Goal: Browse casually

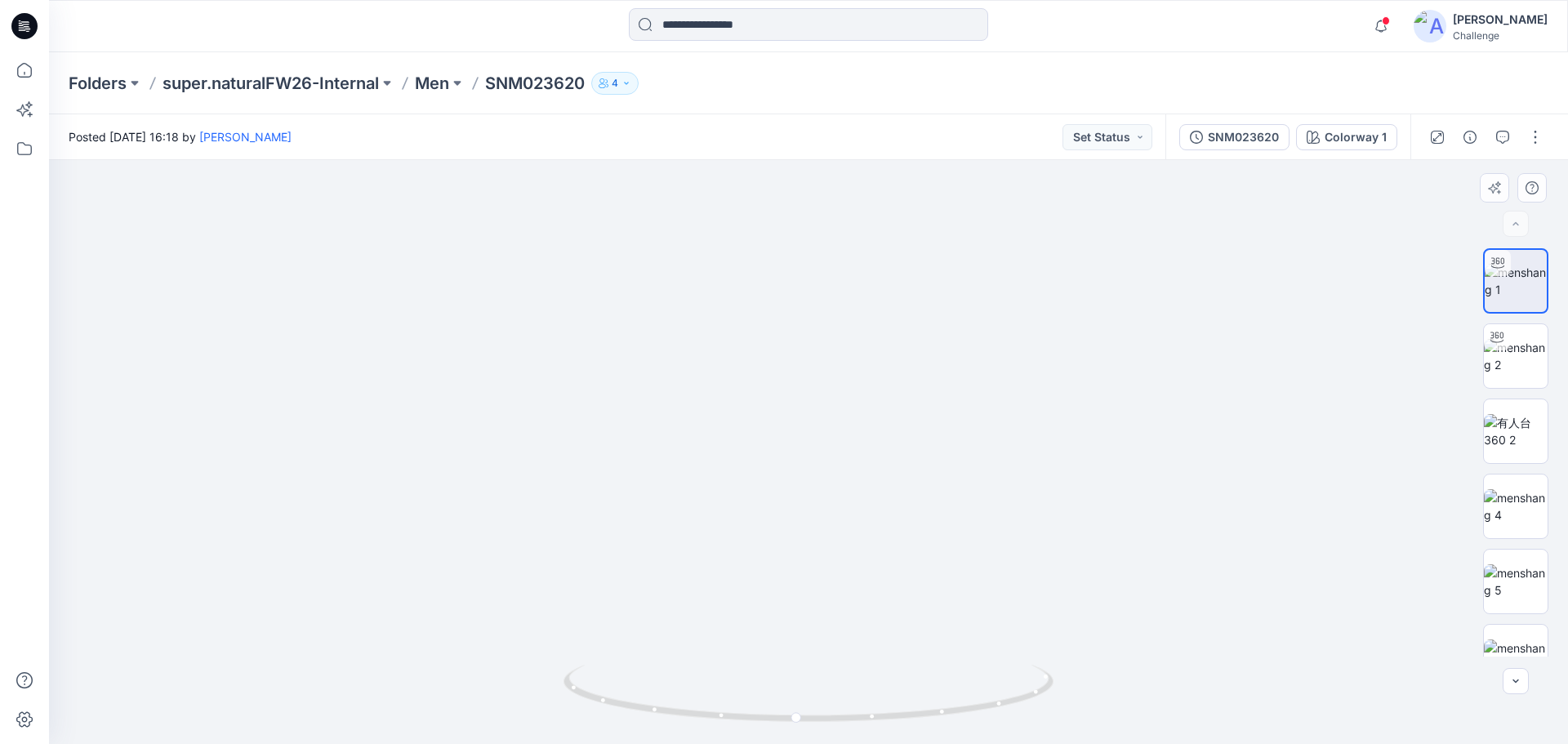
drag, startPoint x: 866, startPoint y: 332, endPoint x: 910, endPoint y: 652, distance: 323.0
click at [910, 652] on img at bounding box center [826, 304] width 1592 height 878
drag, startPoint x: 909, startPoint y: 283, endPoint x: 924, endPoint y: 619, distance: 336.3
click at [924, 619] on img at bounding box center [809, 427] width 1263 height 632
drag, startPoint x: 798, startPoint y: 719, endPoint x: 569, endPoint y: 692, distance: 230.6
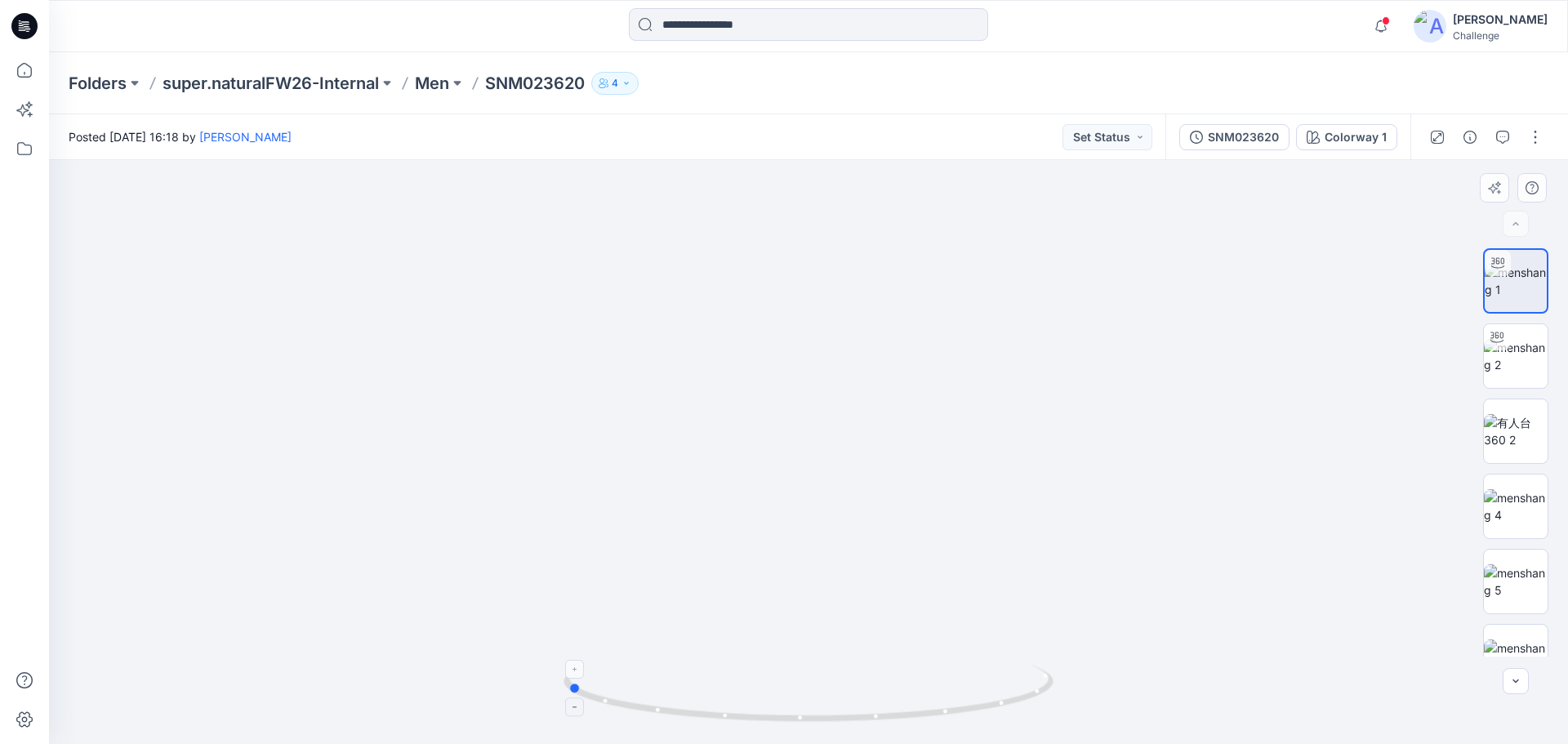
click at [569, 692] on icon at bounding box center [810, 695] width 494 height 61
drag, startPoint x: 758, startPoint y: 391, endPoint x: 758, endPoint y: 564, distance: 173.0
click at [758, 564] on img at bounding box center [809, 452] width 1592 height 584
drag, startPoint x: 836, startPoint y: 532, endPoint x: 849, endPoint y: 233, distance: 299.3
click at [849, 233] on img at bounding box center [822, 322] width 1592 height 844
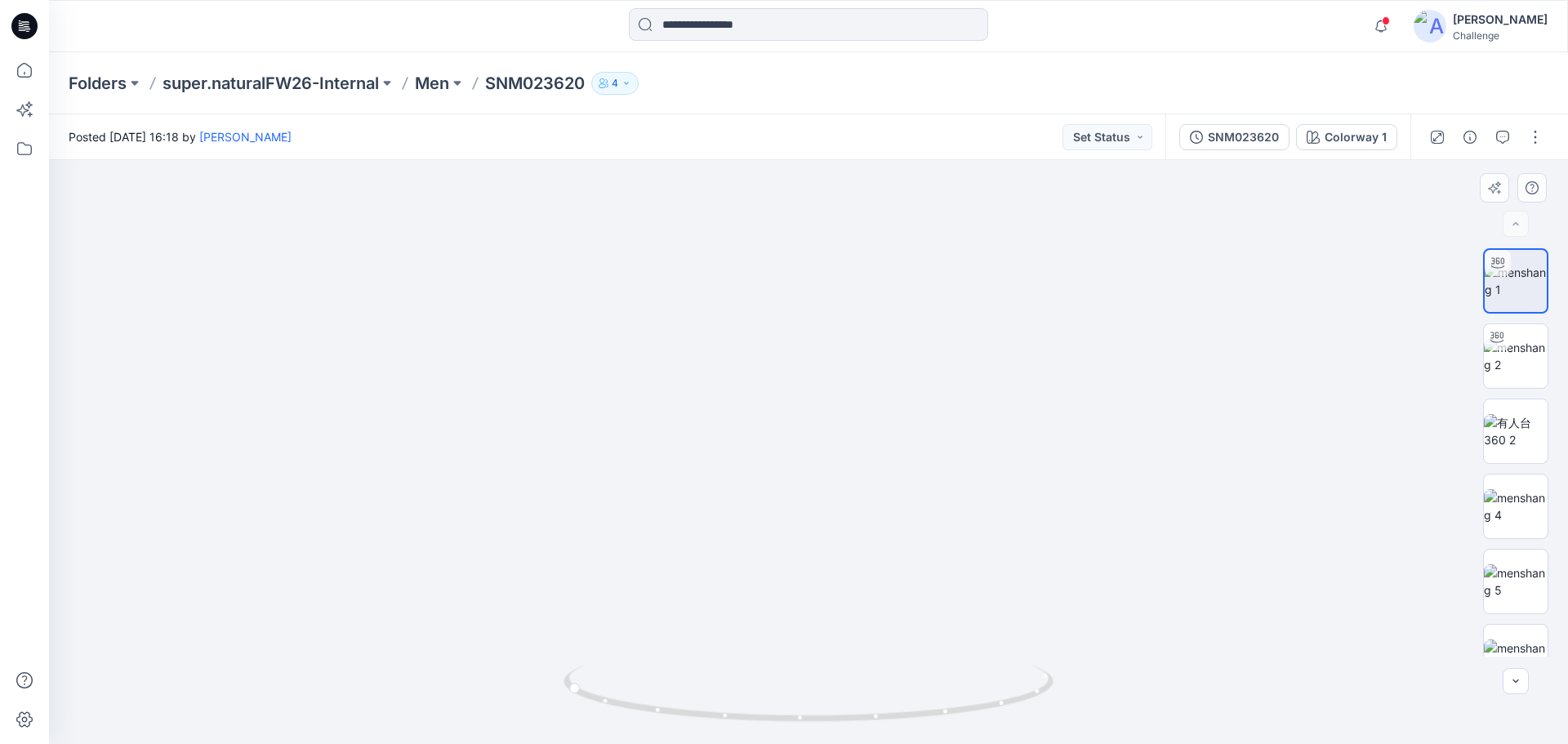
drag, startPoint x: 951, startPoint y: 538, endPoint x: 920, endPoint y: 302, distance: 238.0
click at [920, 302] on img at bounding box center [791, 185] width 1592 height 1117
drag, startPoint x: 917, startPoint y: 540, endPoint x: 903, endPoint y: 366, distance: 174.6
click at [903, 366] on img at bounding box center [774, 104] width 1592 height 1278
drag, startPoint x: 572, startPoint y: 695, endPoint x: 780, endPoint y: 759, distance: 217.6
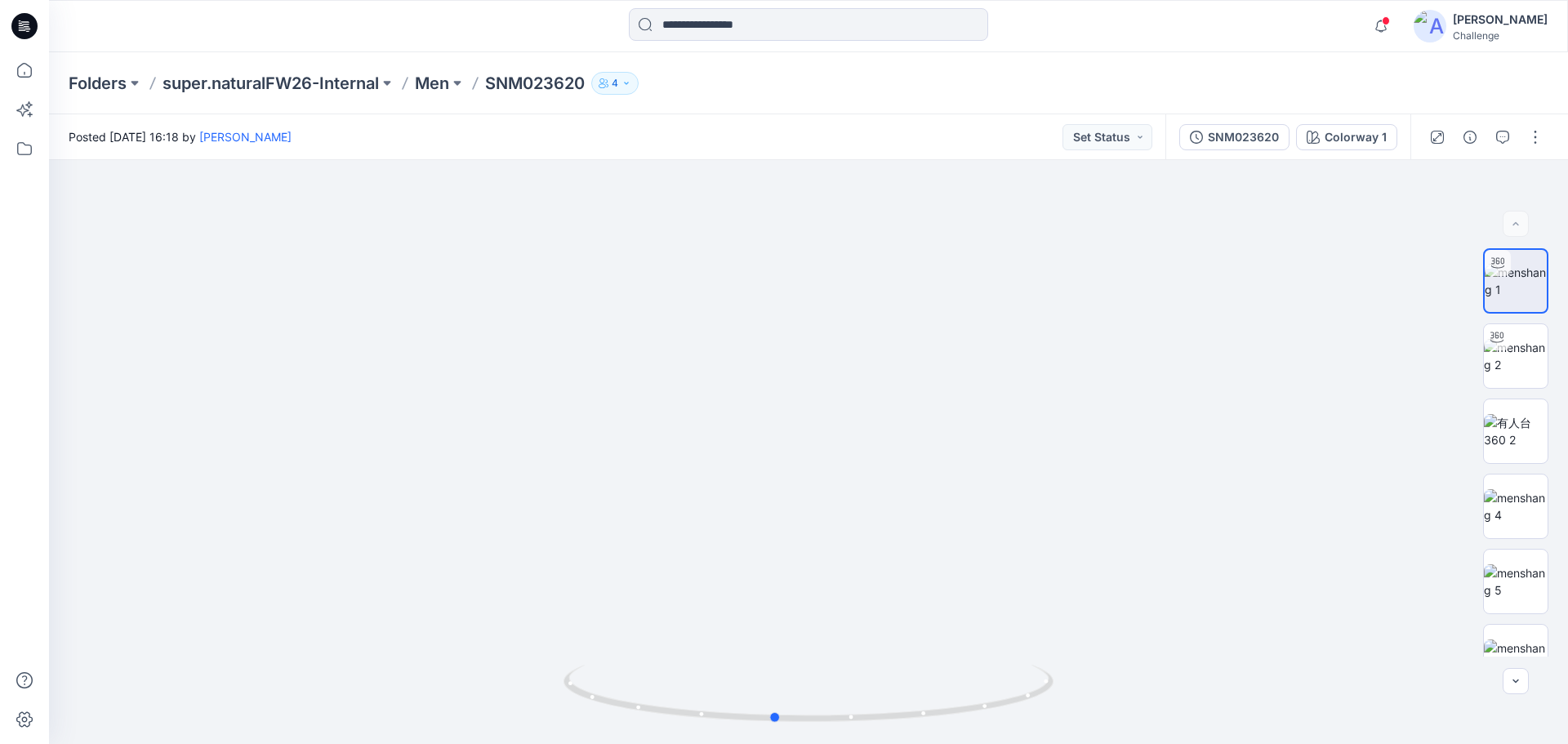
click at [780, 743] on html "Notifications Your style SNM023720 is ready [DATE] 13:03 Your style SNM023760 i…" at bounding box center [784, 372] width 1568 height 744
drag, startPoint x: 780, startPoint y: 725, endPoint x: 813, endPoint y: 733, distance: 34.0
click at [813, 726] on icon at bounding box center [810, 695] width 494 height 61
drag, startPoint x: 816, startPoint y: 717, endPoint x: 964, endPoint y: 710, distance: 148.2
click at [964, 710] on icon at bounding box center [810, 695] width 494 height 61
